Goal: Task Accomplishment & Management: Manage account settings

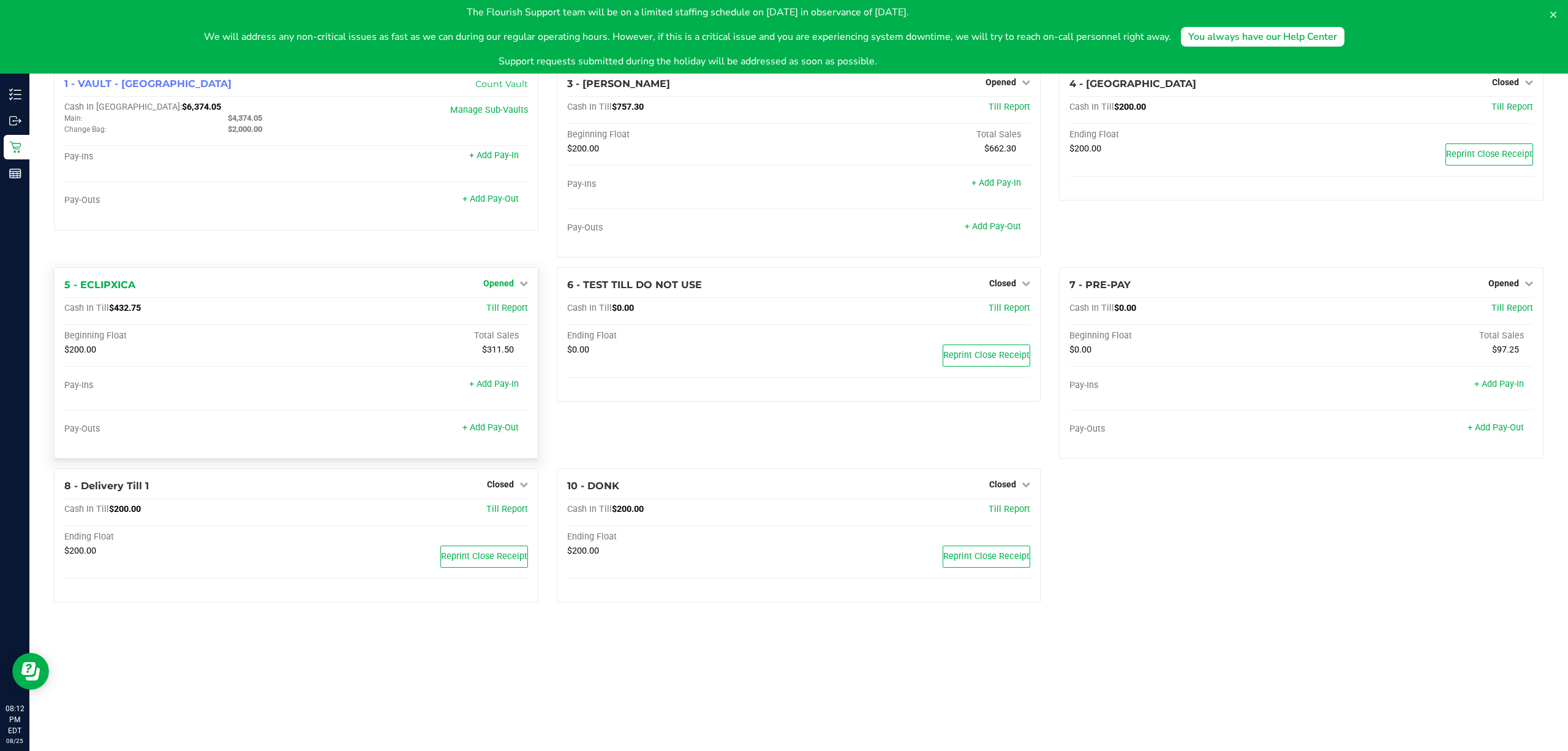
click at [513, 283] on link "Opened" at bounding box center [506, 283] width 45 height 10
click at [498, 310] on link "Close Till" at bounding box center [499, 309] width 33 height 10
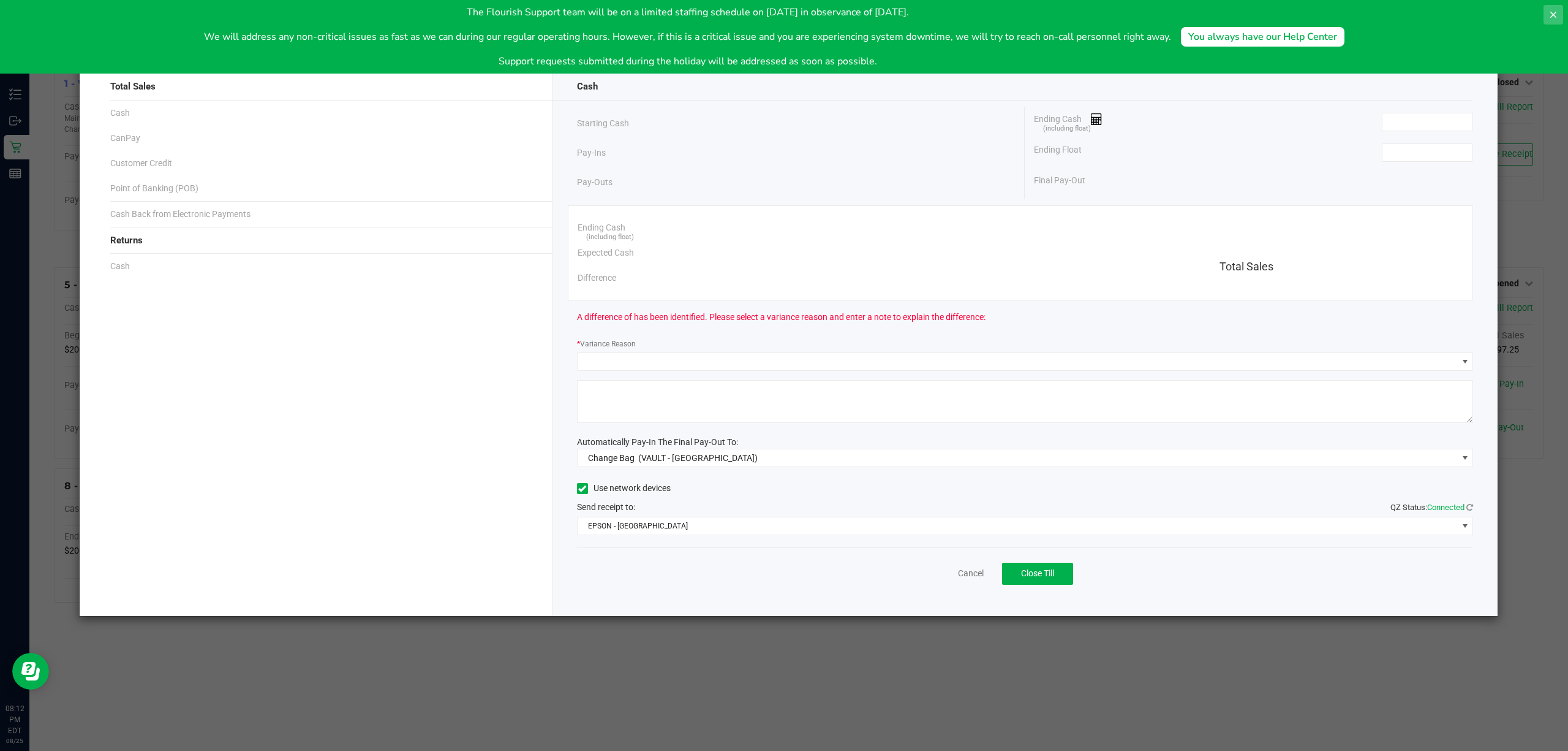
click at [1552, 16] on icon at bounding box center [1554, 15] width 10 height 10
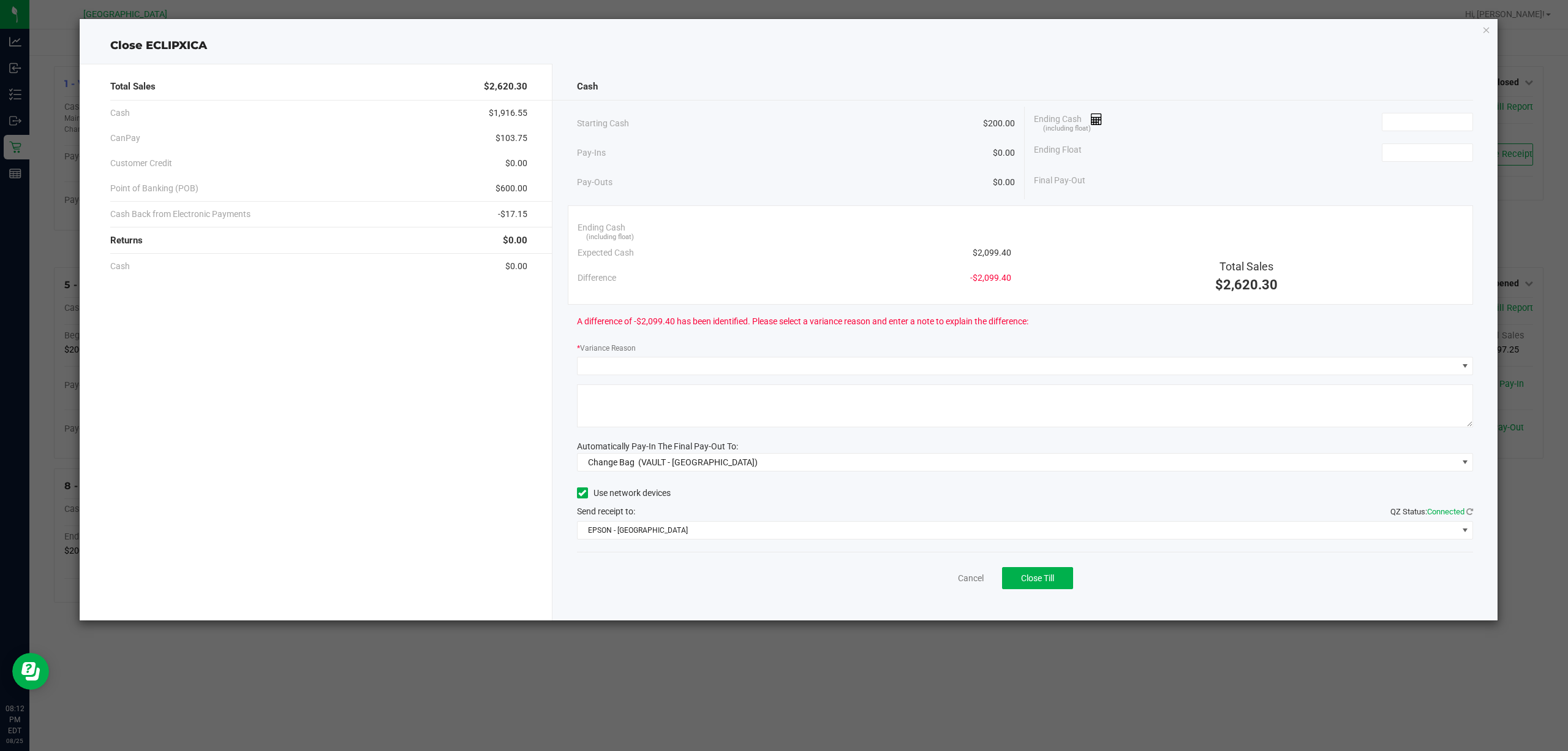
click at [1477, 33] on div "Close ECLIPXICA Total Sales $2,620.30 Cash $1,916.55 CanPay $103.75 Customer Cr…" at bounding box center [789, 320] width 1419 height 602
click at [1483, 33] on icon "button" at bounding box center [1487, 29] width 9 height 15
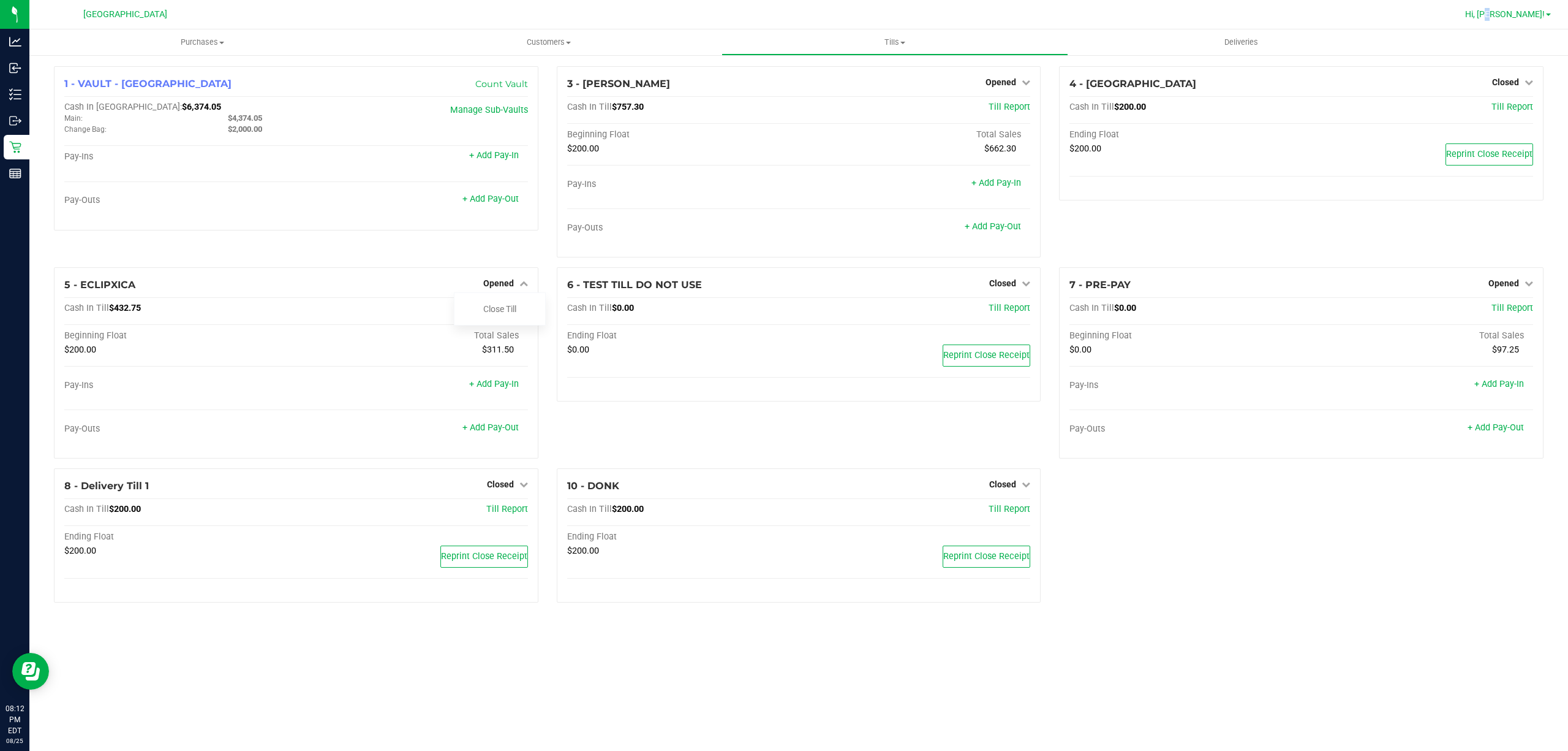
click at [1535, 21] on div "Hi, [PERSON_NAME]!" at bounding box center [1508, 14] width 96 height 21
click at [1535, 16] on span "Hi, [PERSON_NAME]!" at bounding box center [1505, 14] width 79 height 10
click at [1507, 104] on span "Sign Out" at bounding box center [1504, 109] width 36 height 13
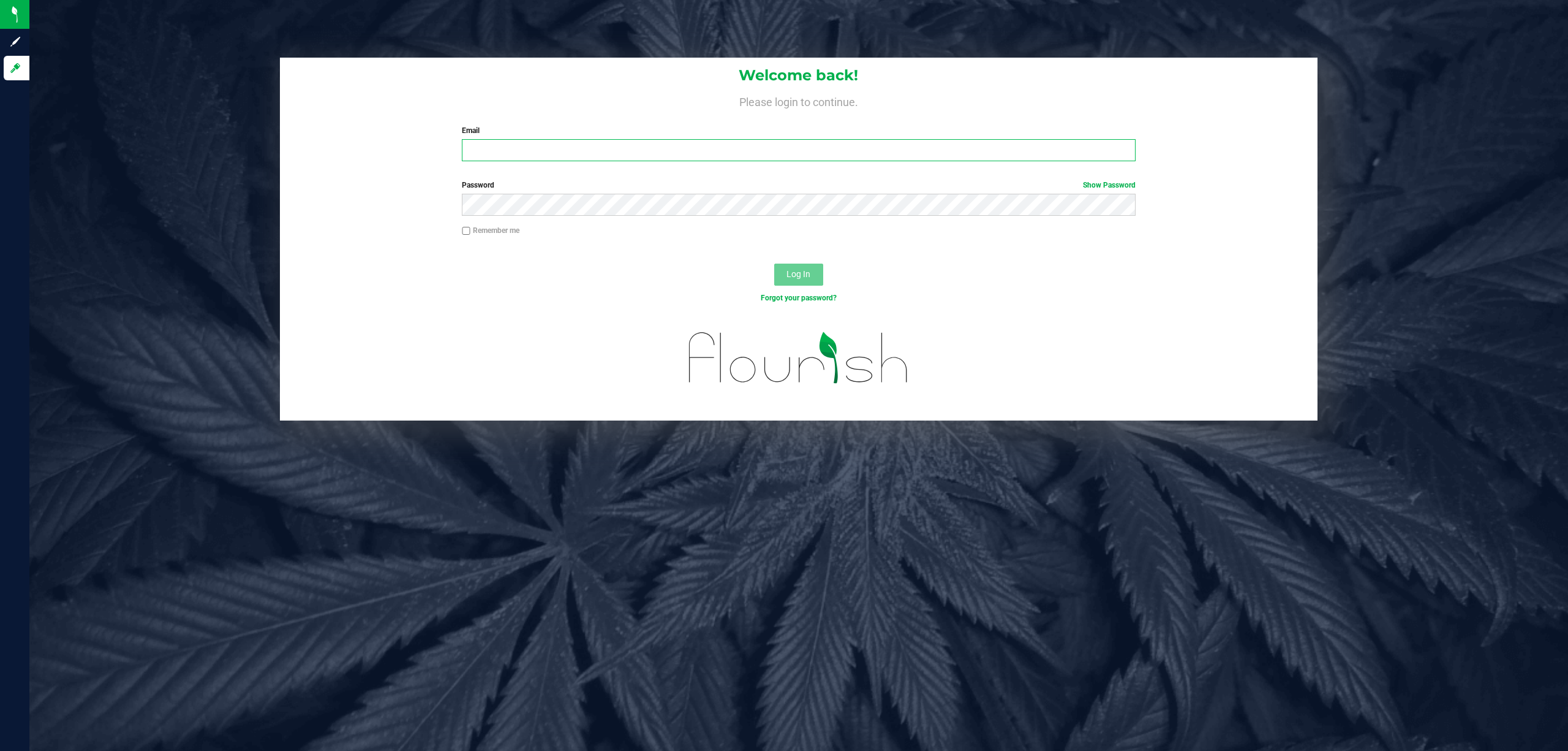
click at [606, 143] on input "Email" at bounding box center [799, 150] width 674 height 22
type input "[EMAIL_ADDRESS][DOMAIN_NAME]"
click at [774, 264] on button "Log In" at bounding box center [799, 275] width 49 height 22
